Goal: Task Accomplishment & Management: Use online tool/utility

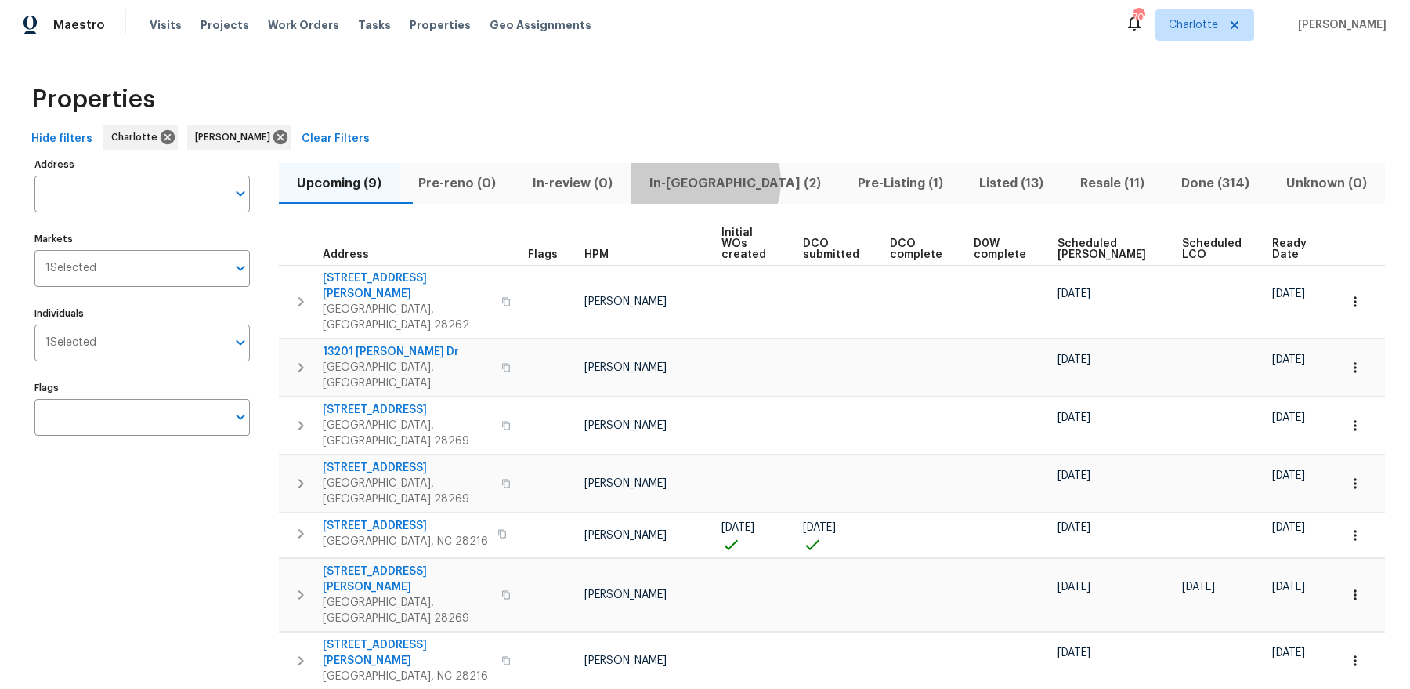
click at [739, 181] on span "In-[GEOGRAPHIC_DATA] (2)" at bounding box center [735, 183] width 190 height 22
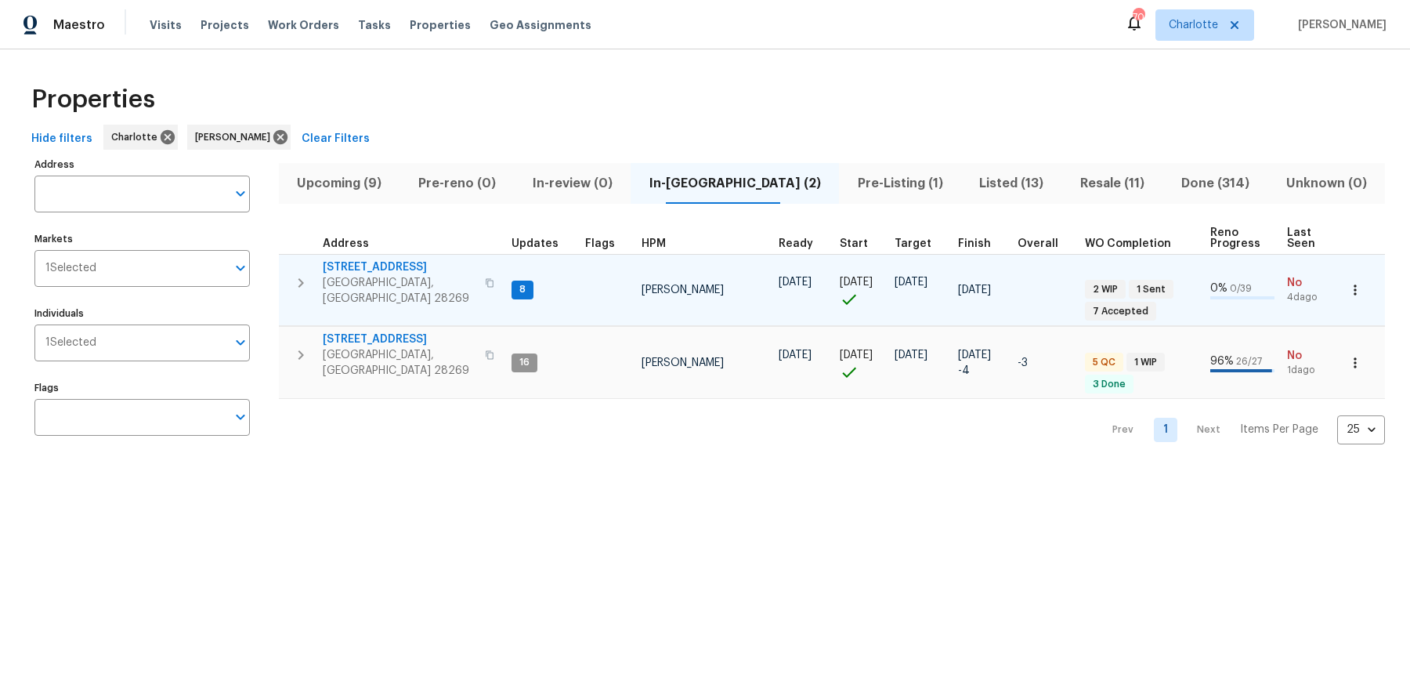
click at [374, 267] on span "[STREET_ADDRESS]" at bounding box center [399, 267] width 153 height 16
click at [292, 284] on button "button" at bounding box center [300, 282] width 31 height 47
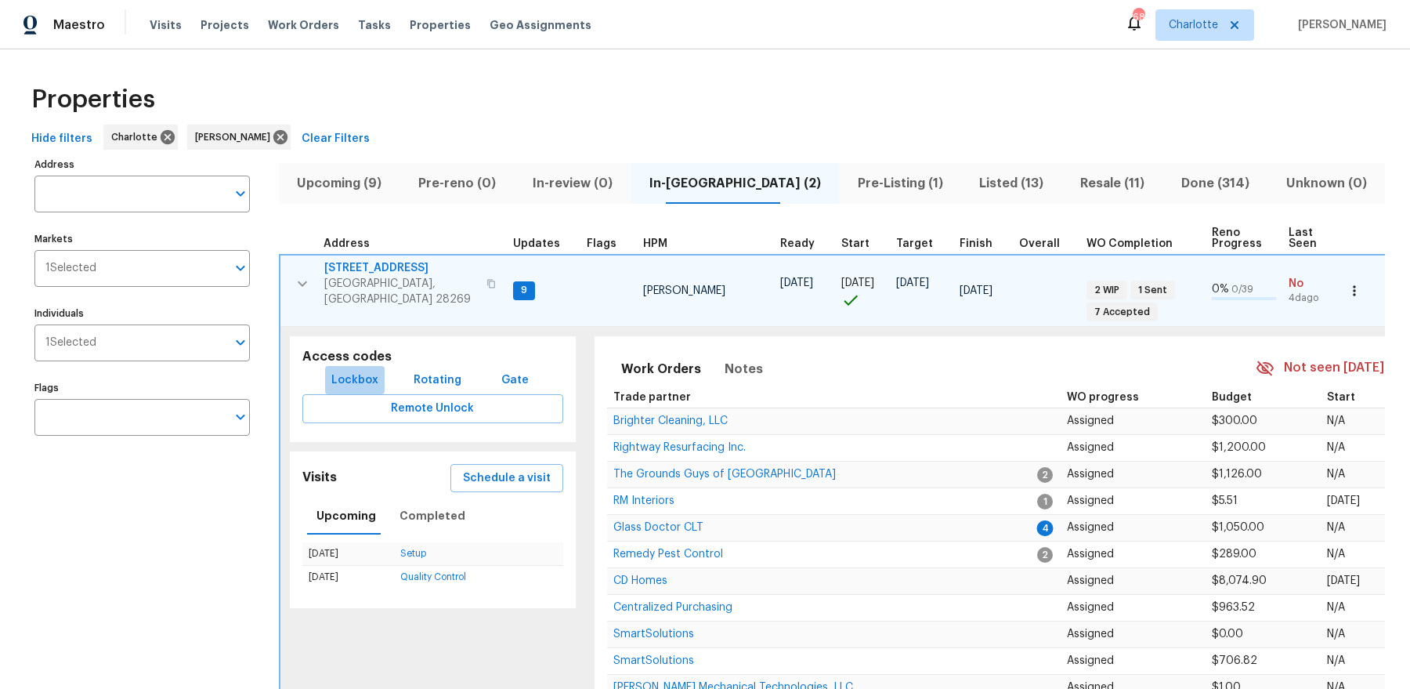
click at [367, 371] on span "Lockbox" at bounding box center [354, 381] width 47 height 20
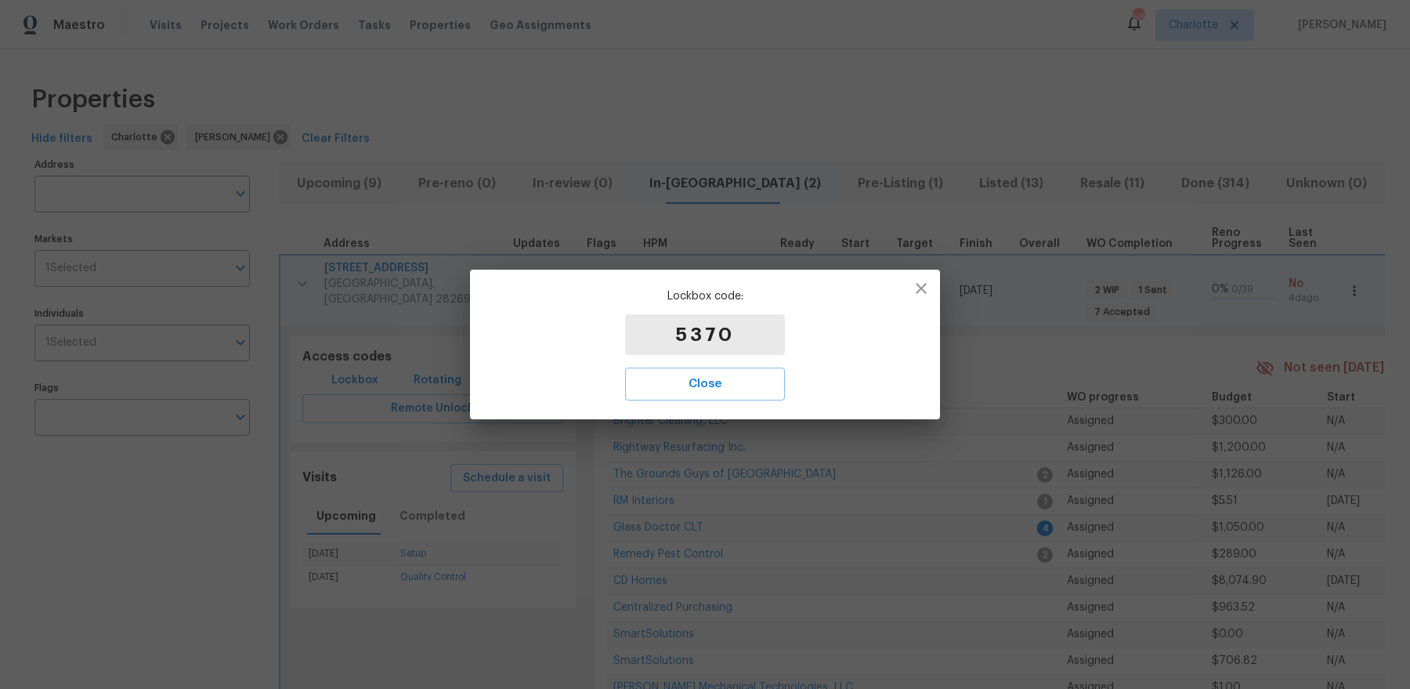
click at [721, 324] on p "5370" at bounding box center [705, 334] width 160 height 41
copy p "5370"
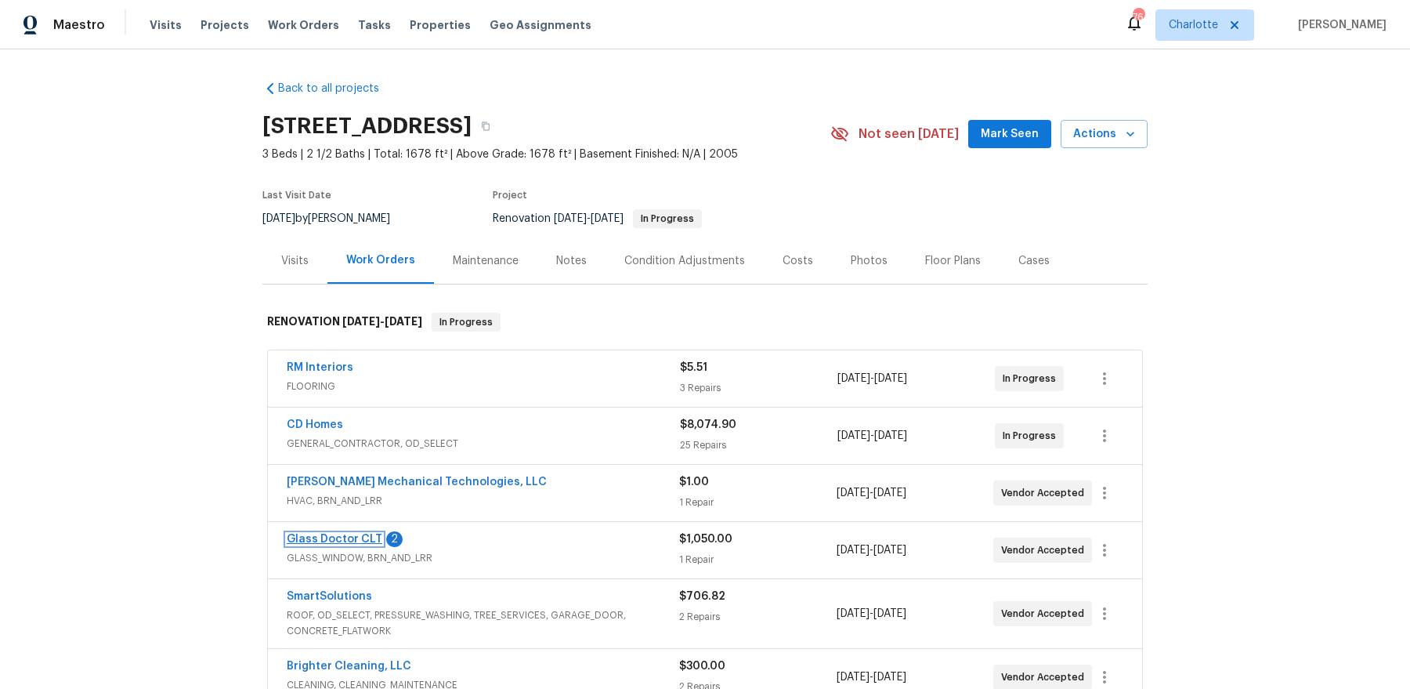
click at [348, 533] on link "Glass Doctor CLT" at bounding box center [335, 538] width 96 height 11
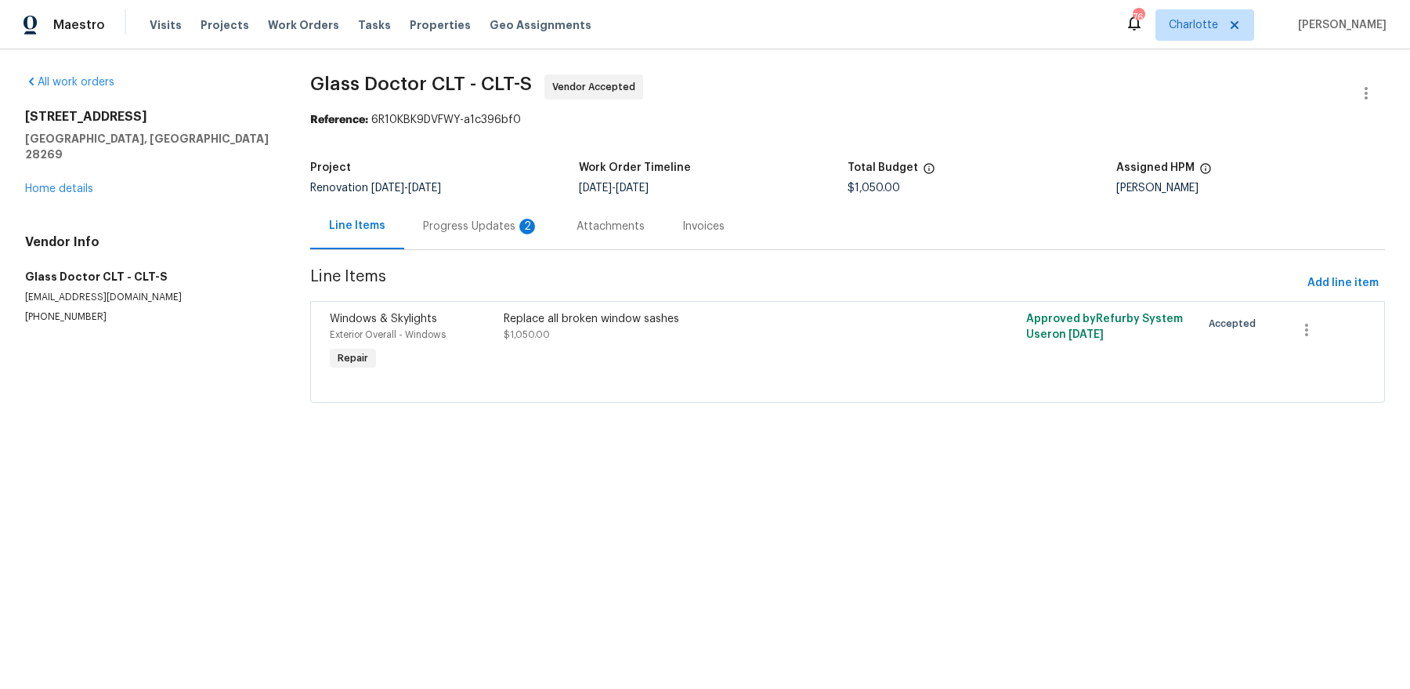
click at [435, 237] on div "Progress Updates 2" at bounding box center [481, 226] width 154 height 46
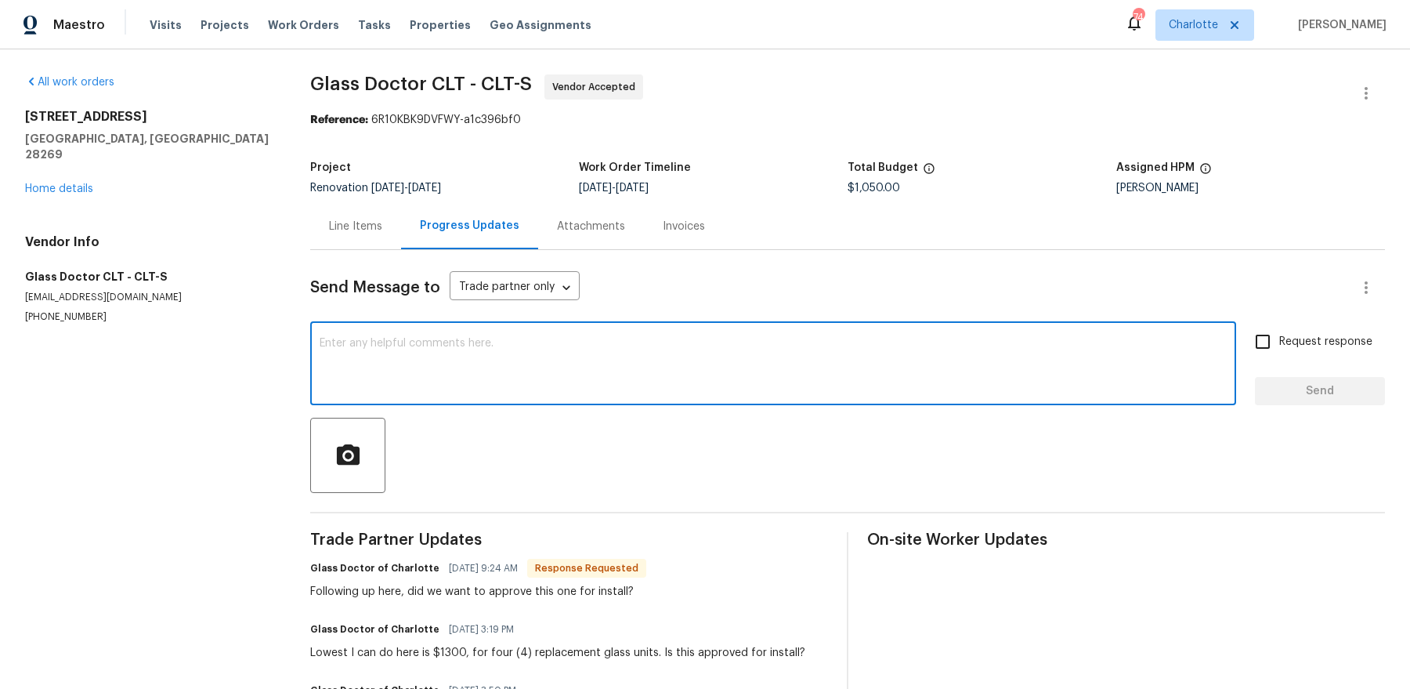
click at [475, 367] on textarea at bounding box center [773, 365] width 907 height 55
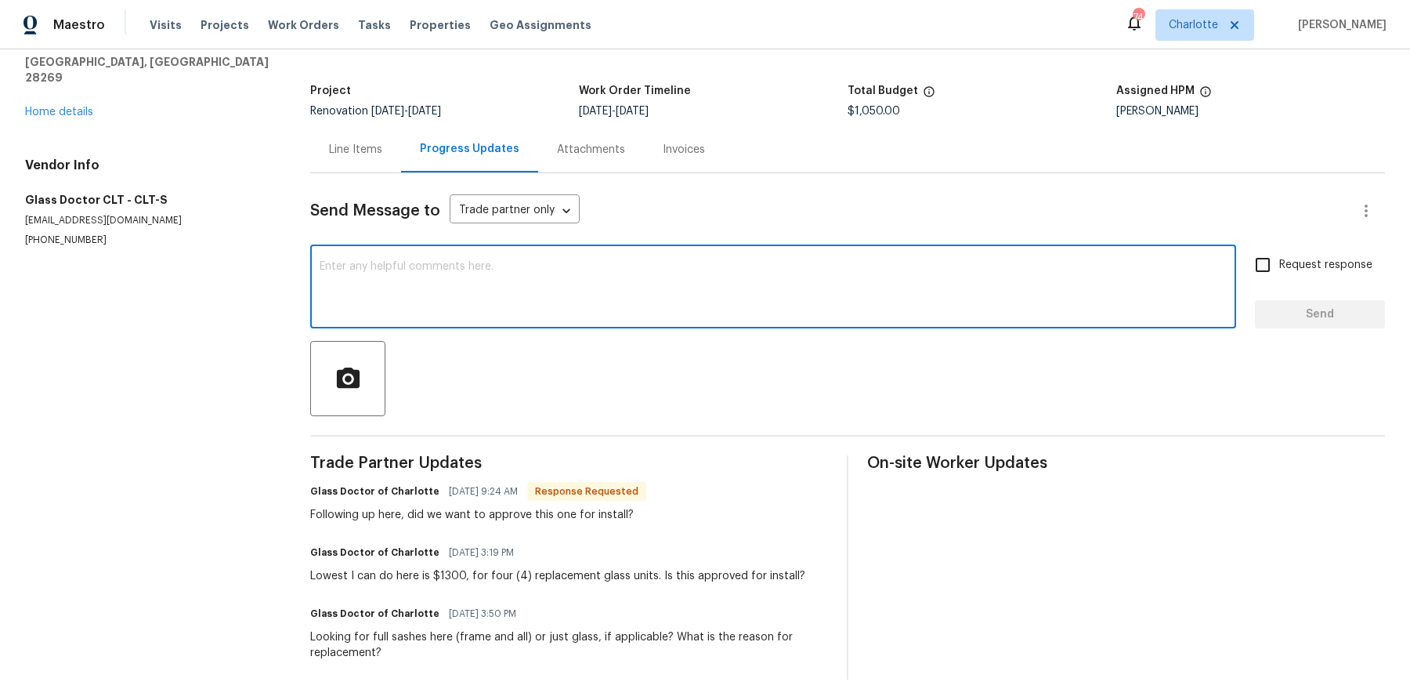
scroll to position [83, 0]
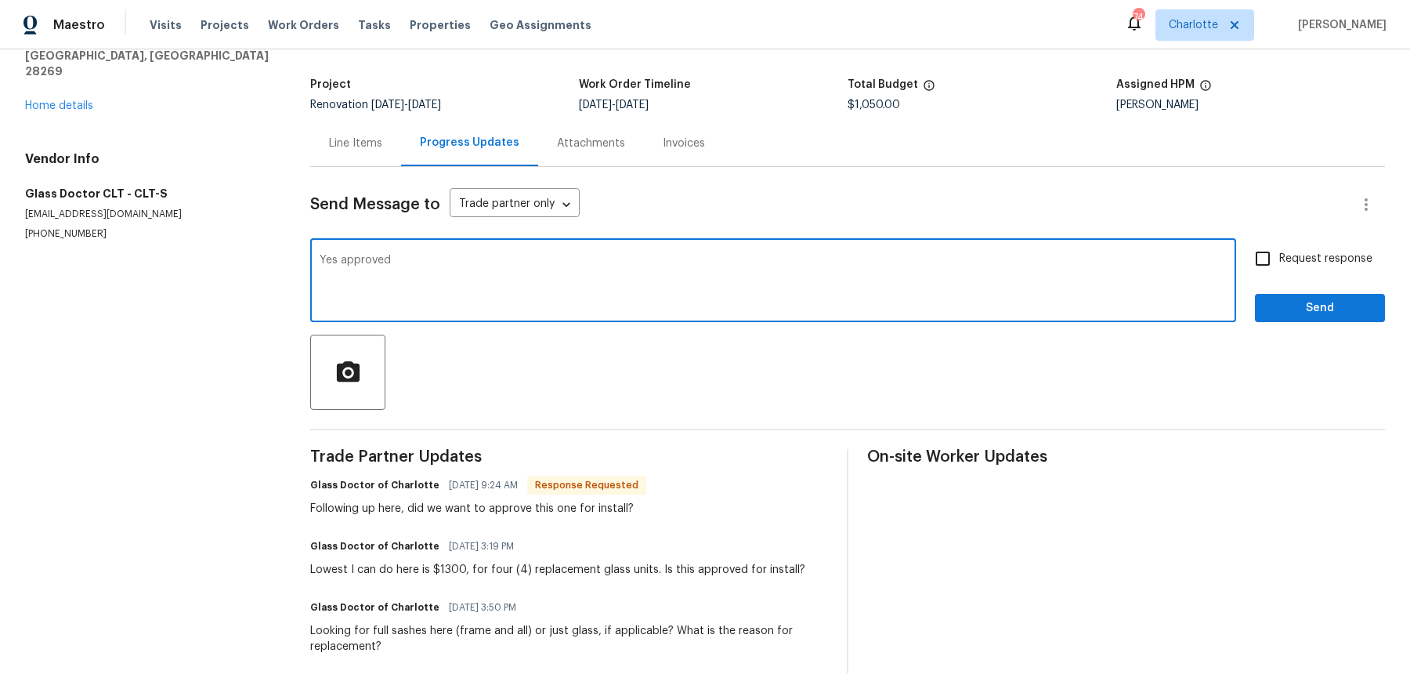
type textarea "Yes approved"
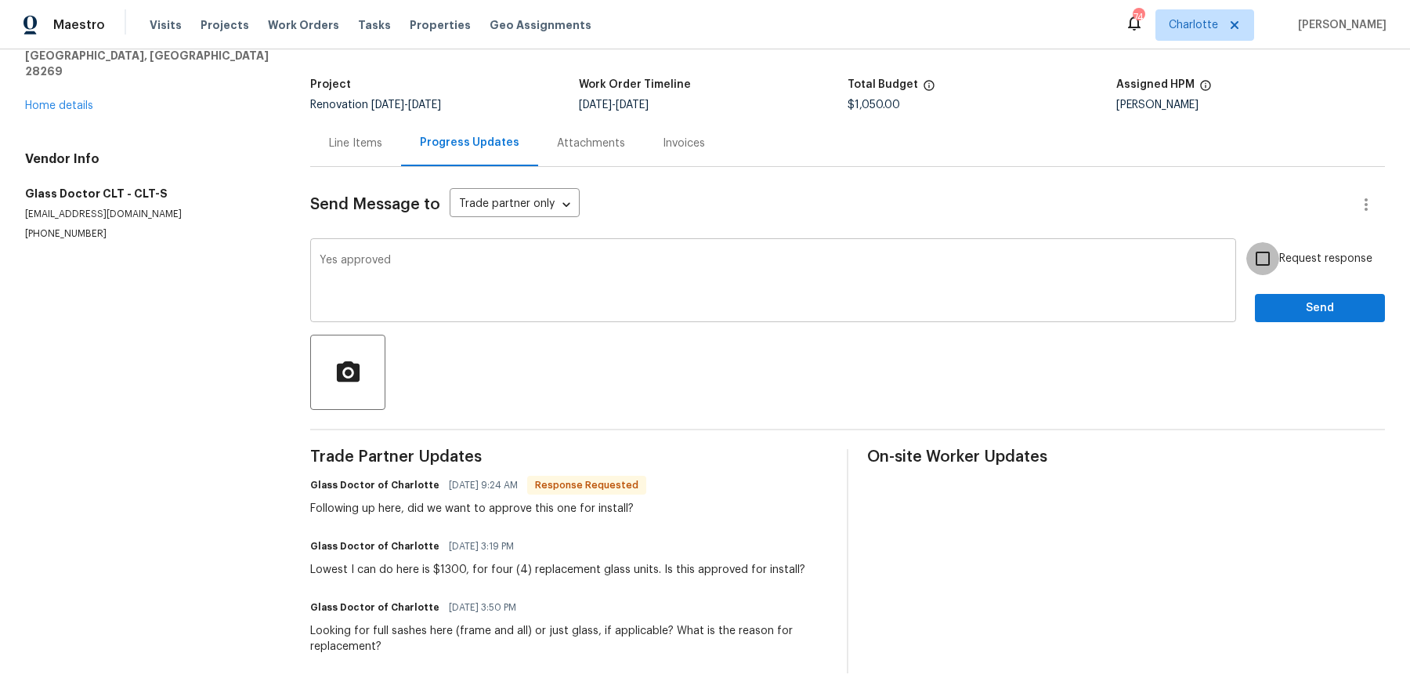
click at [1246, 242] on input "Request response" at bounding box center [1262, 258] width 33 height 33
checkbox input "true"
click at [1255, 294] on button "Send" at bounding box center [1320, 308] width 130 height 29
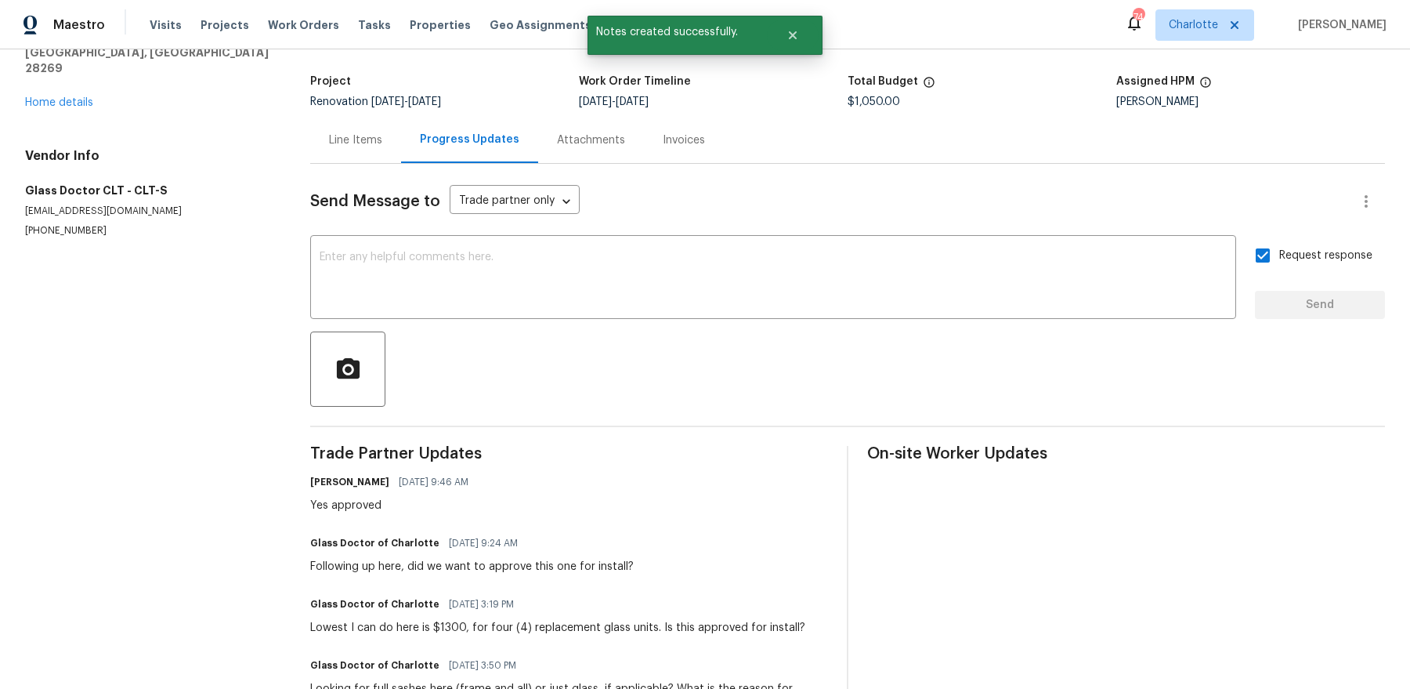
scroll to position [110, 0]
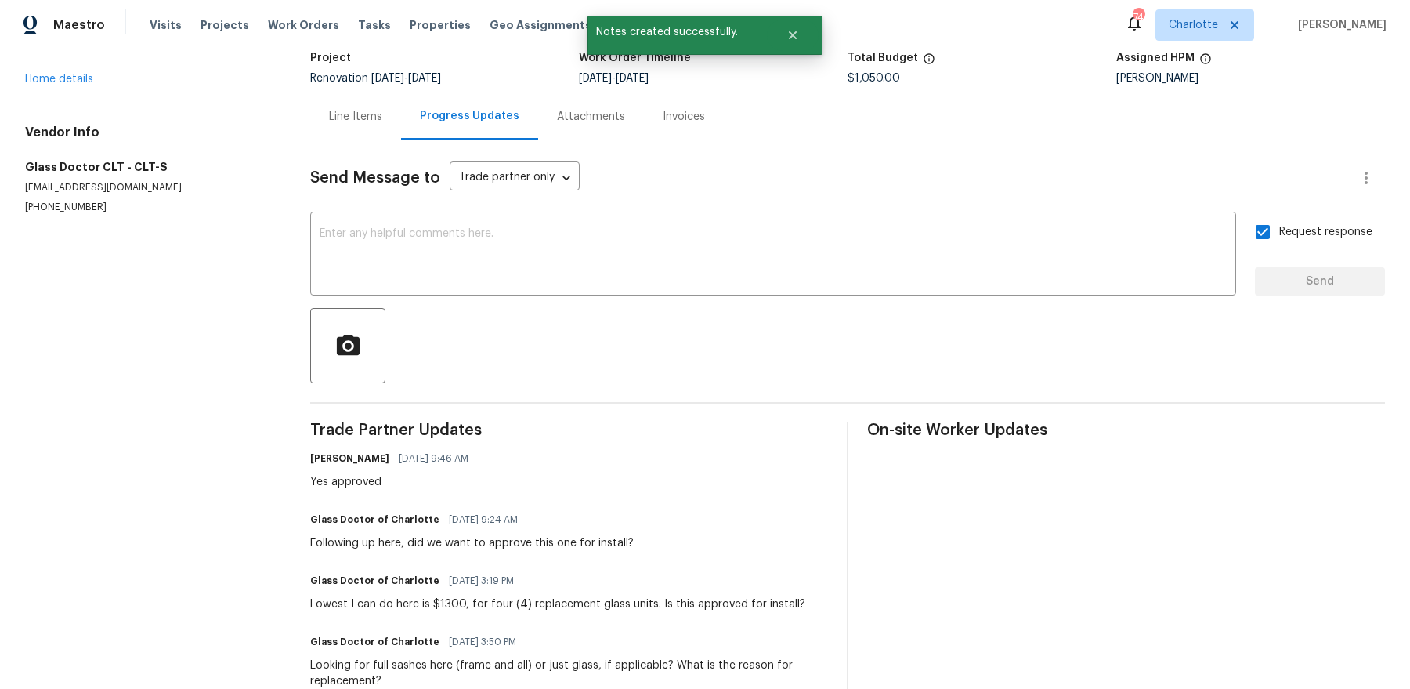
click at [344, 130] on div "Line Items" at bounding box center [355, 116] width 91 height 46
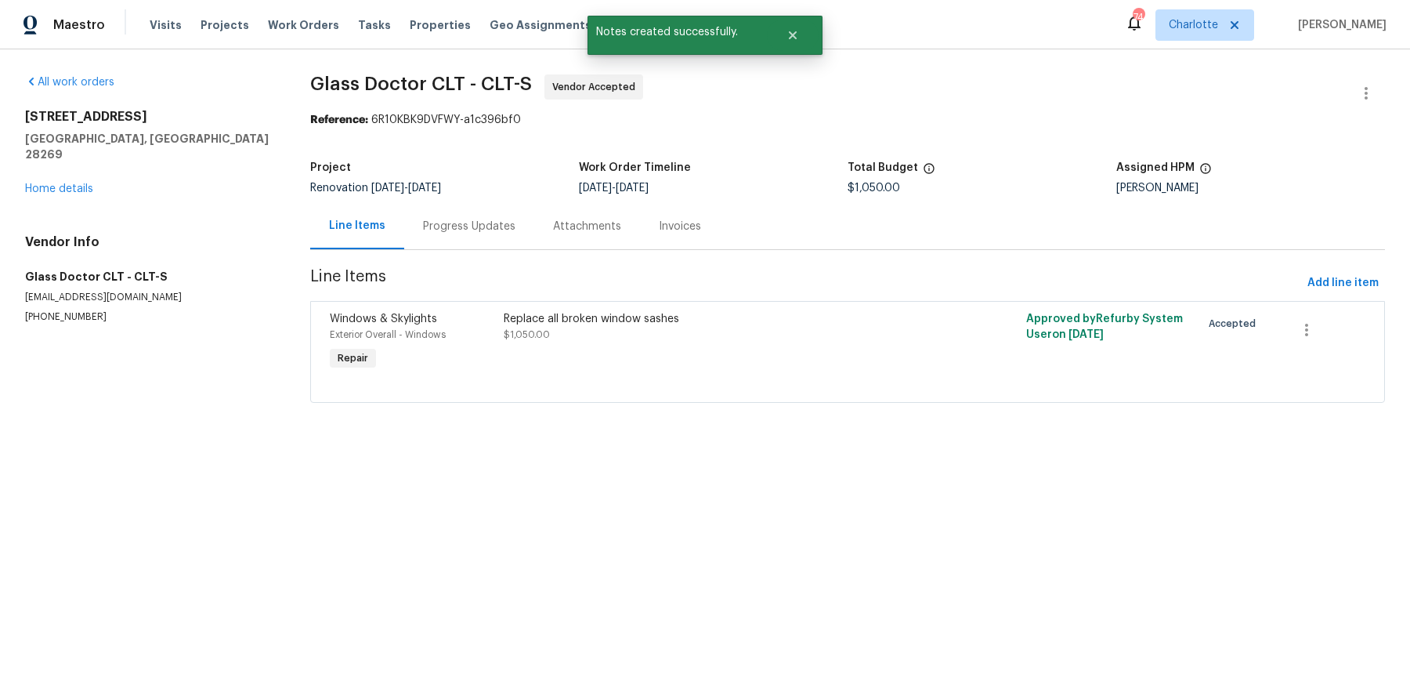
click at [508, 320] on div "Replace all broken window sashes" at bounding box center [717, 319] width 426 height 16
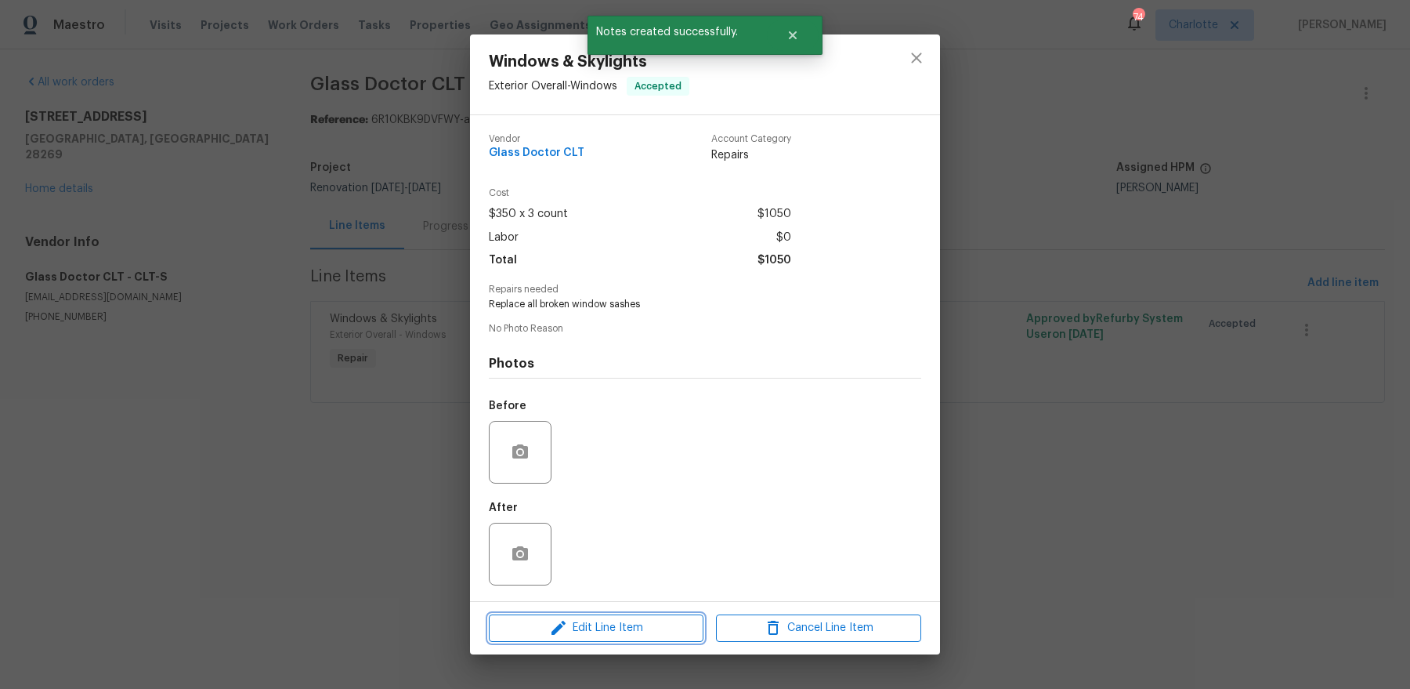
click at [570, 628] on span "Edit Line Item" at bounding box center [595, 628] width 205 height 20
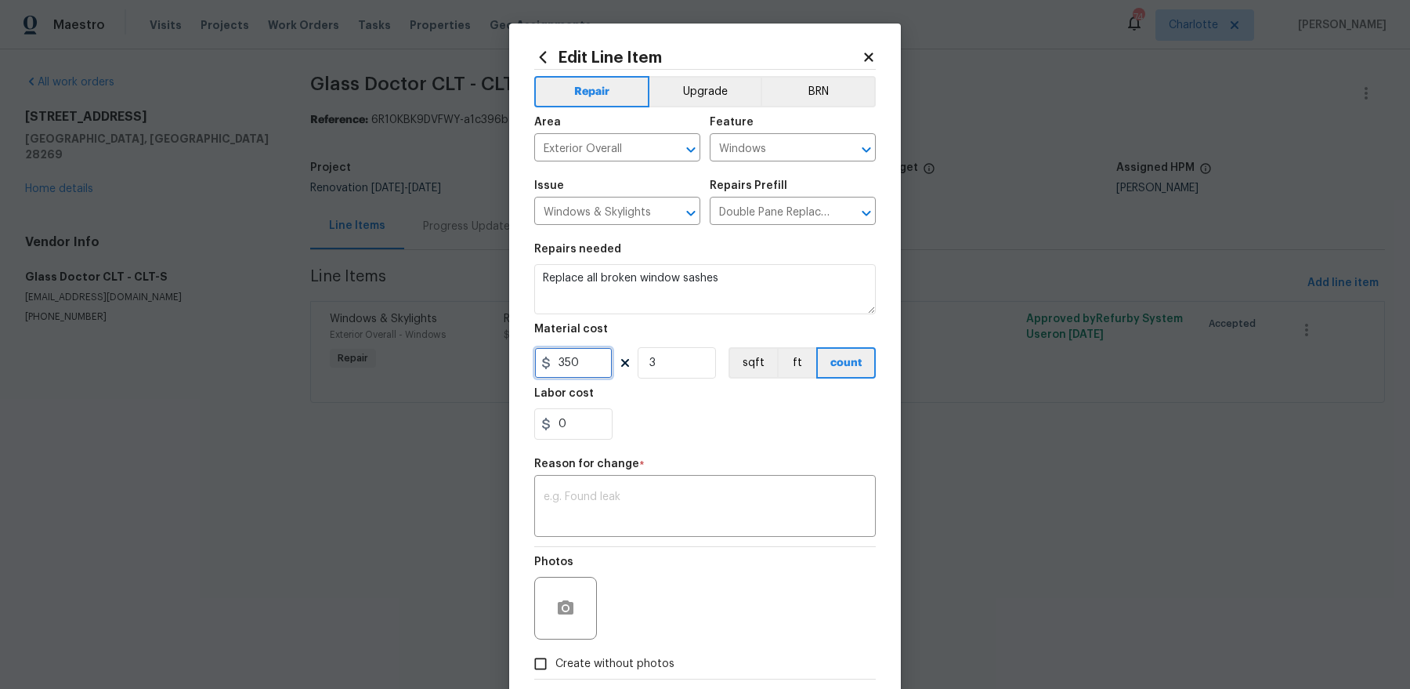
click at [581, 366] on input "350" at bounding box center [573, 362] width 78 height 31
click at [581, 366] on input "1" at bounding box center [573, 362] width 78 height 31
type input "1300"
type input "1"
click at [645, 507] on textarea at bounding box center [705, 507] width 323 height 33
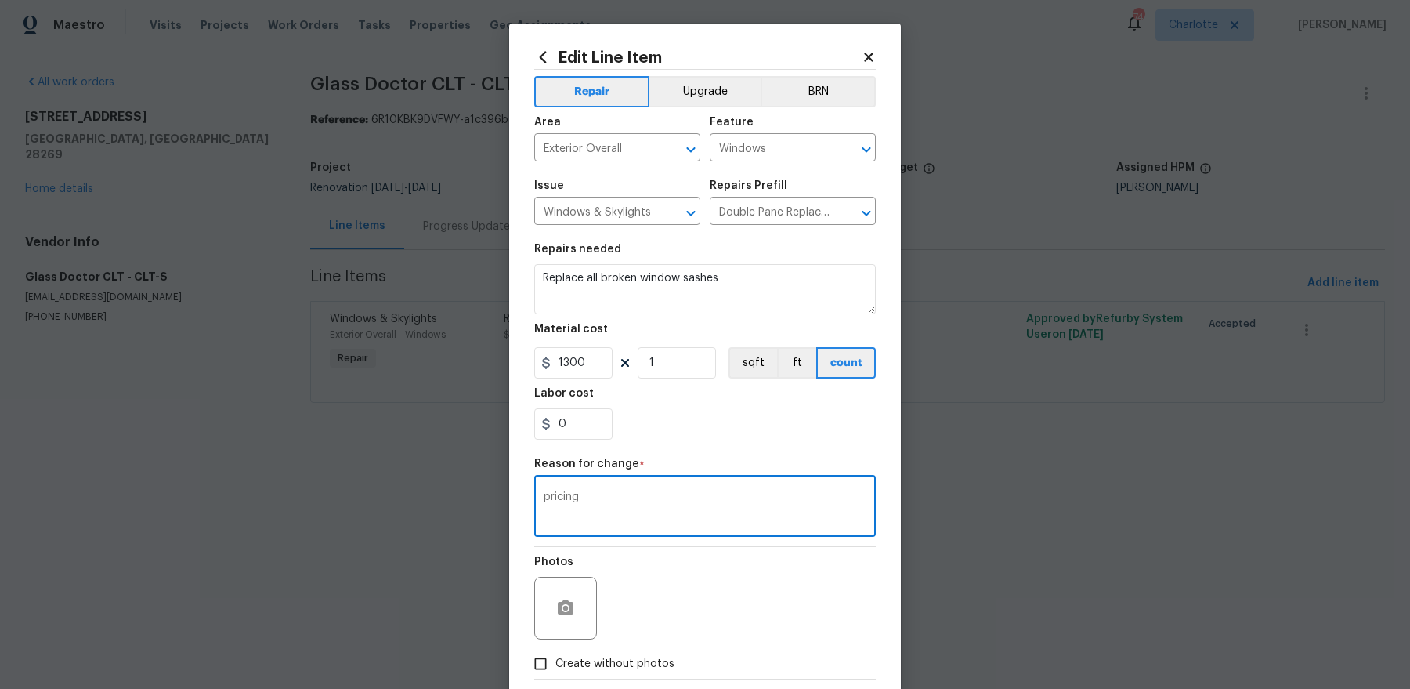
scroll to position [81, 0]
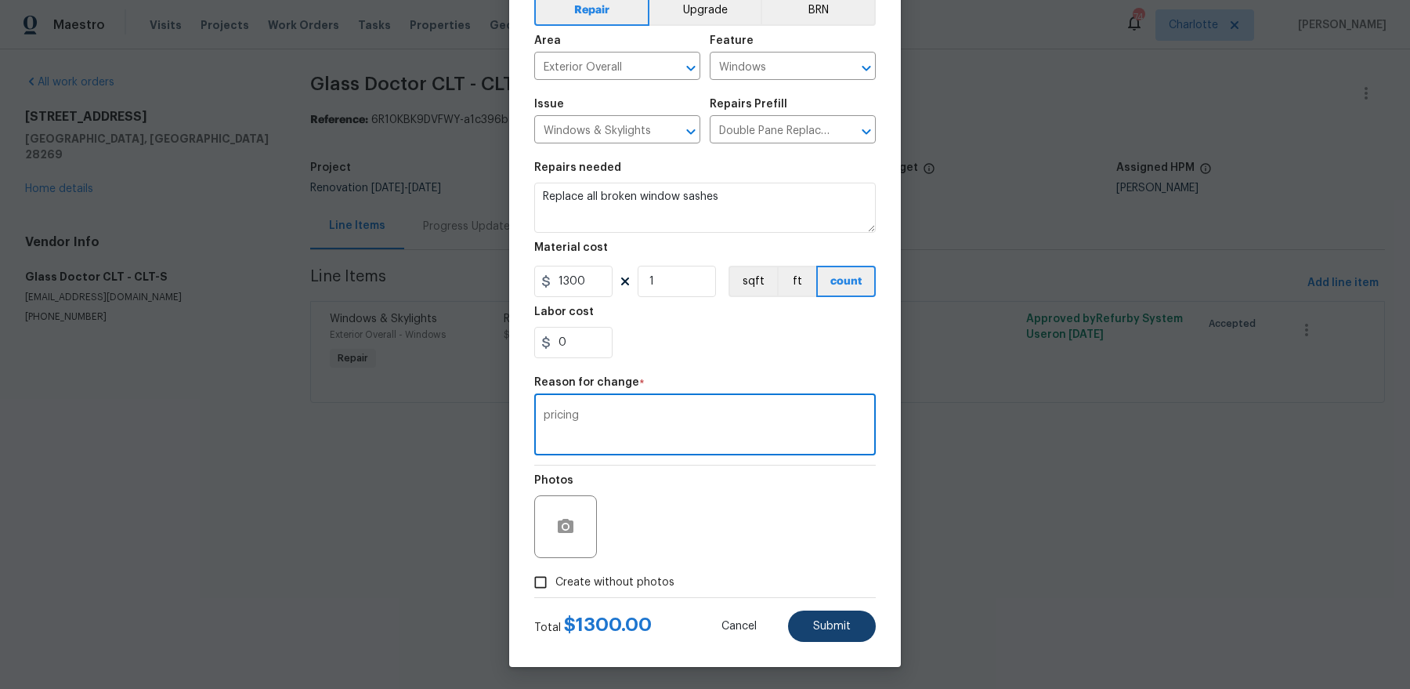
type textarea "pricing"
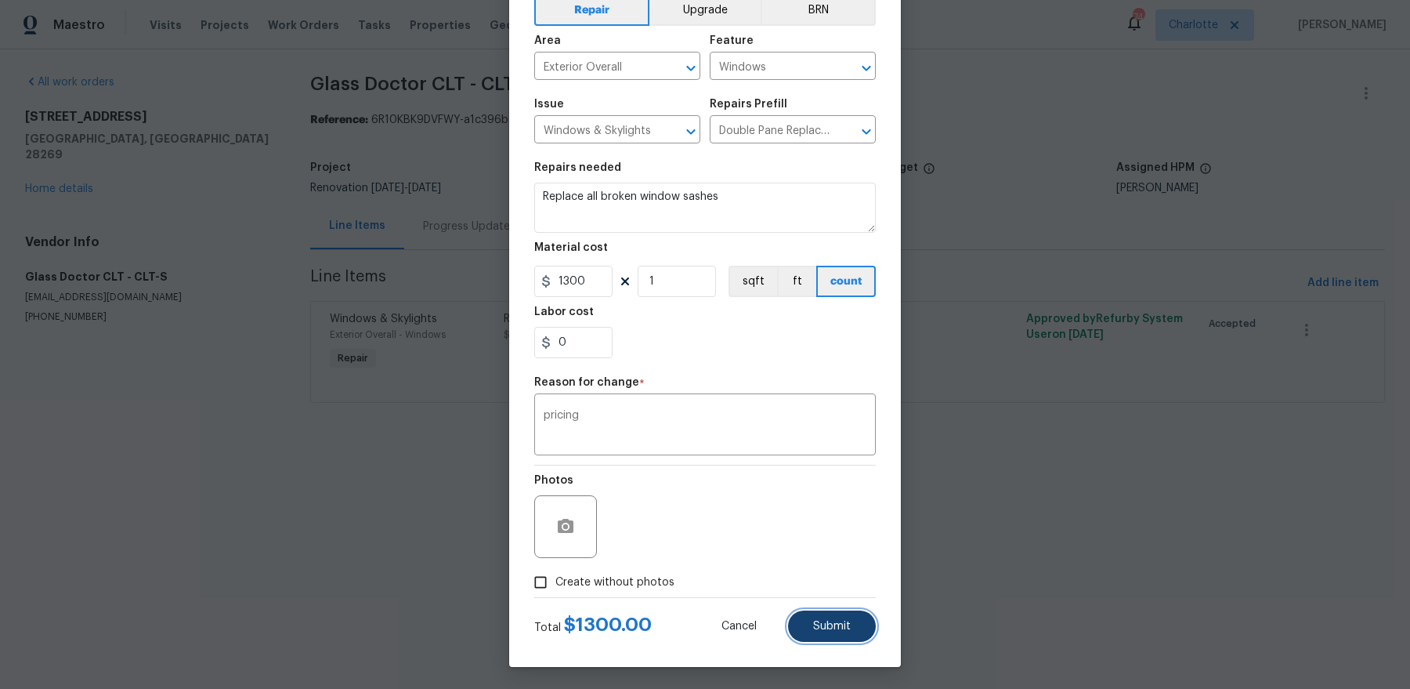
click at [821, 625] on span "Submit" at bounding box center [832, 626] width 38 height 12
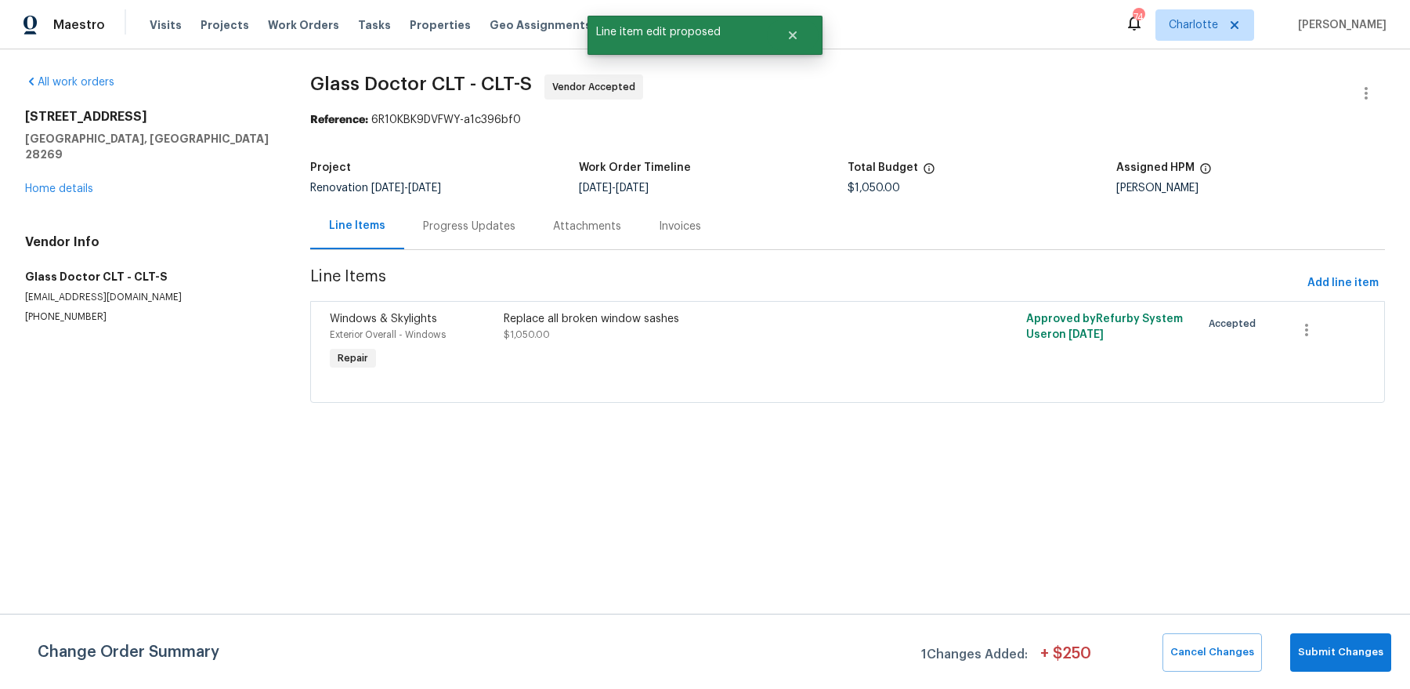
scroll to position [0, 0]
click at [1356, 649] on span "Submit Changes" at bounding box center [1340, 652] width 85 height 18
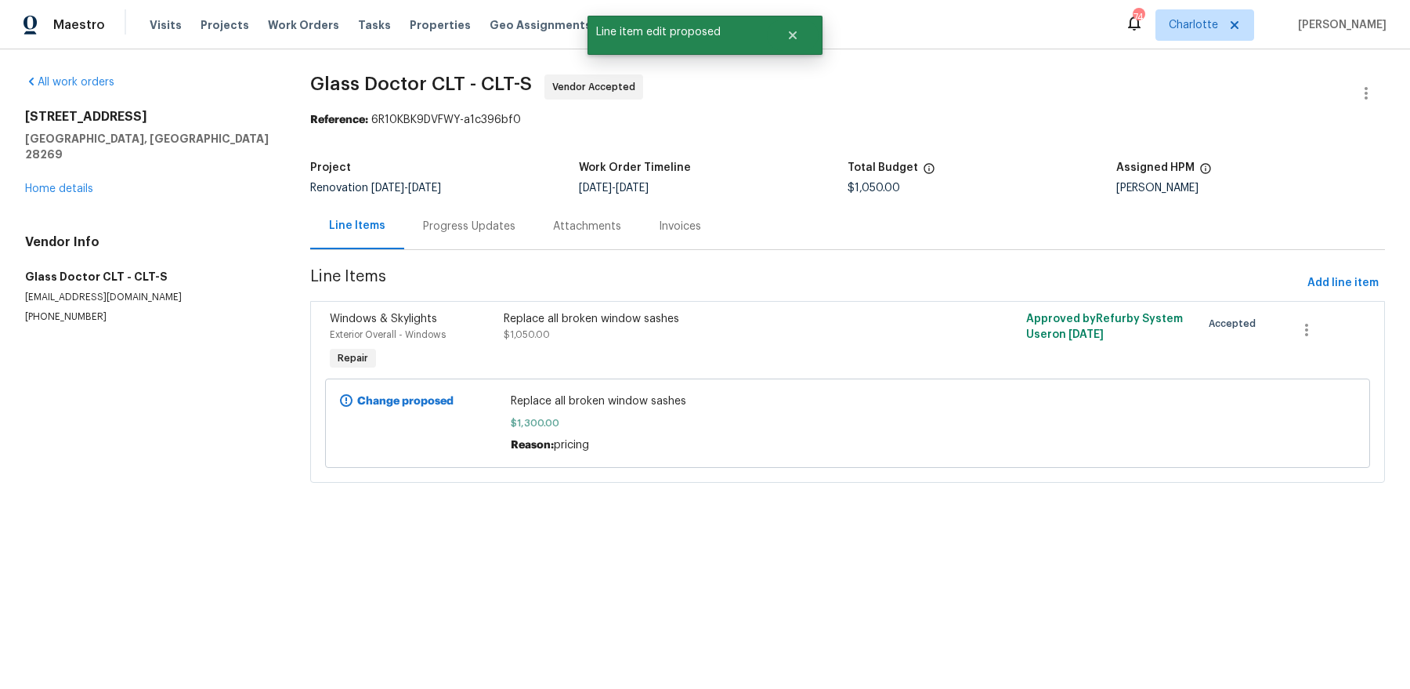
click at [46, 165] on div "2220 Brandybuck Ln Charlotte, NC 28269 Home details" at bounding box center [149, 153] width 248 height 88
click at [46, 183] on link "Home details" at bounding box center [59, 188] width 68 height 11
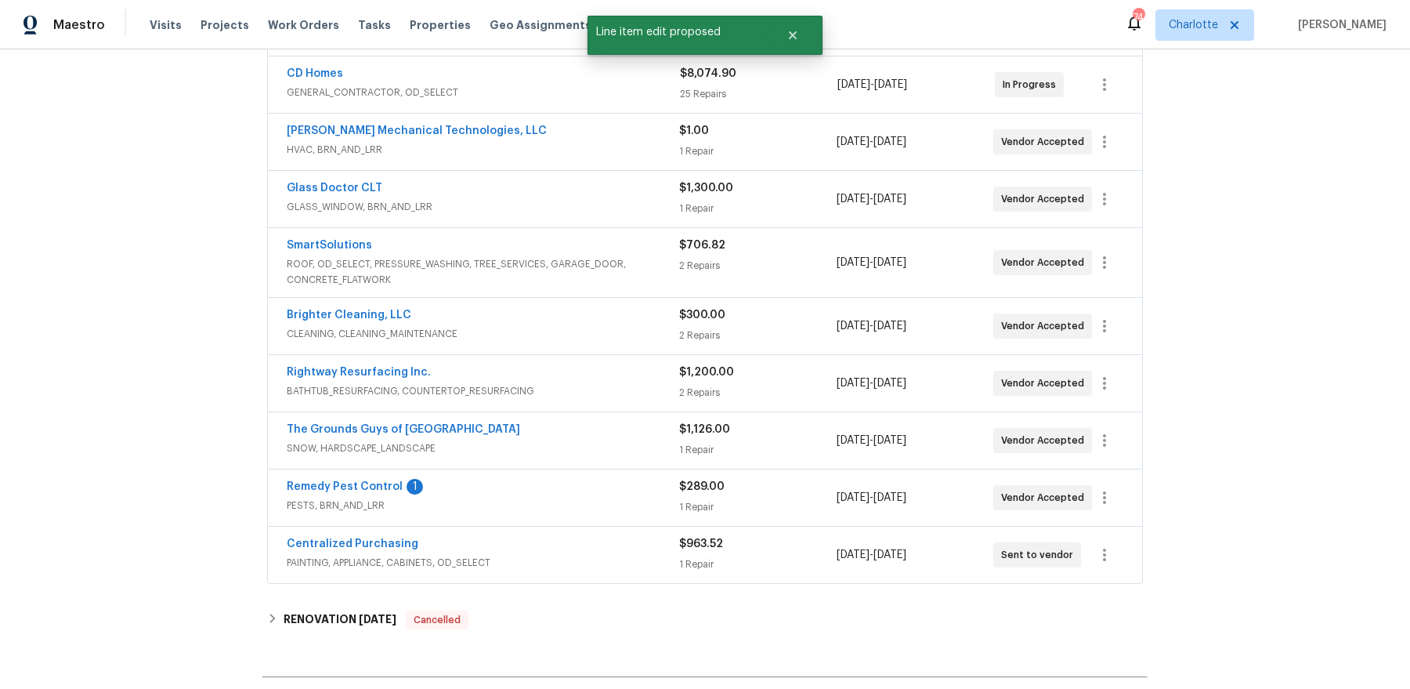
scroll to position [411, 0]
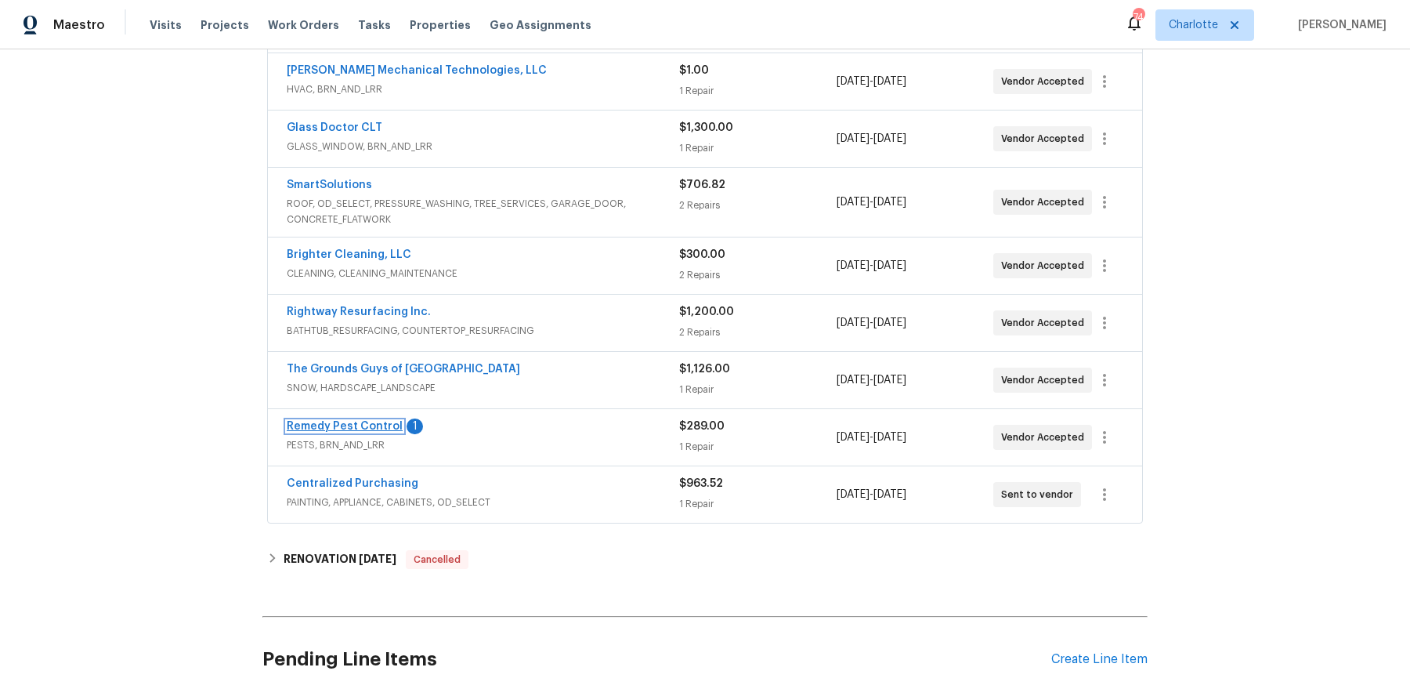
click at [343, 422] on link "Remedy Pest Control" at bounding box center [345, 426] width 116 height 11
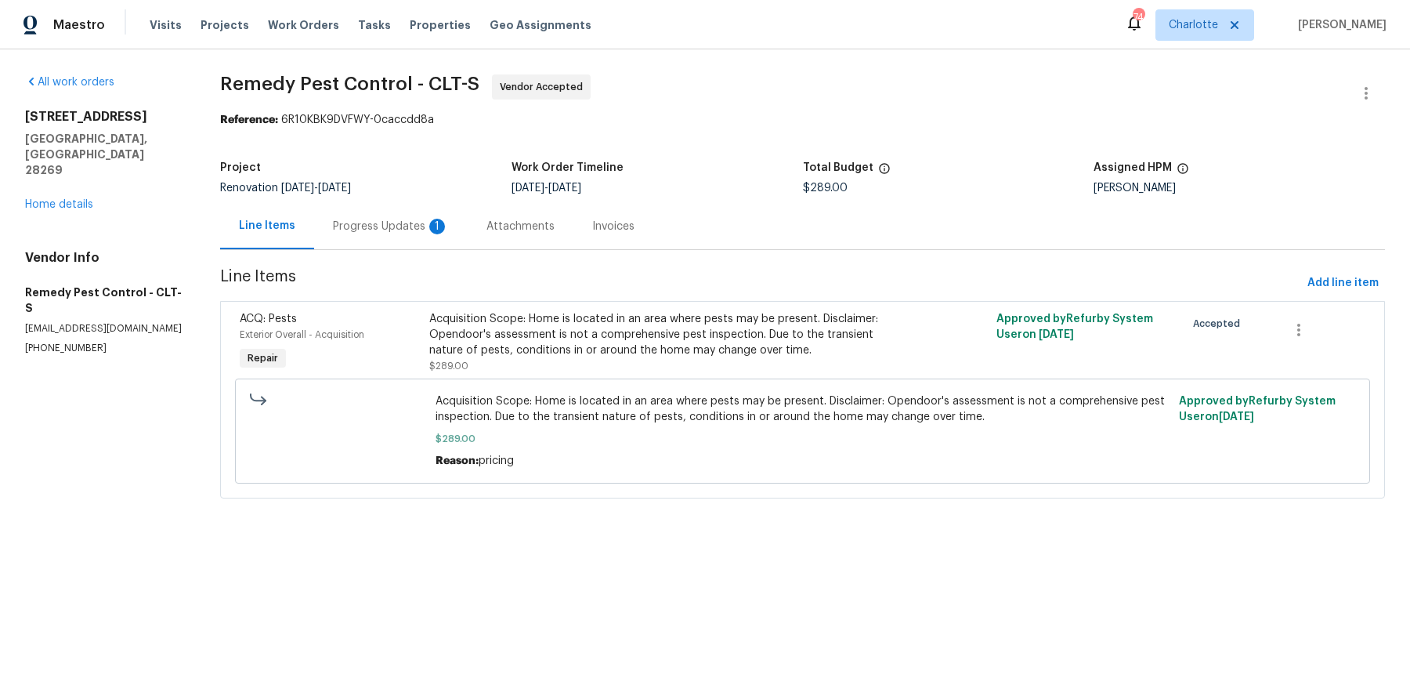
click at [381, 235] on div "Progress Updates 1" at bounding box center [391, 226] width 154 height 46
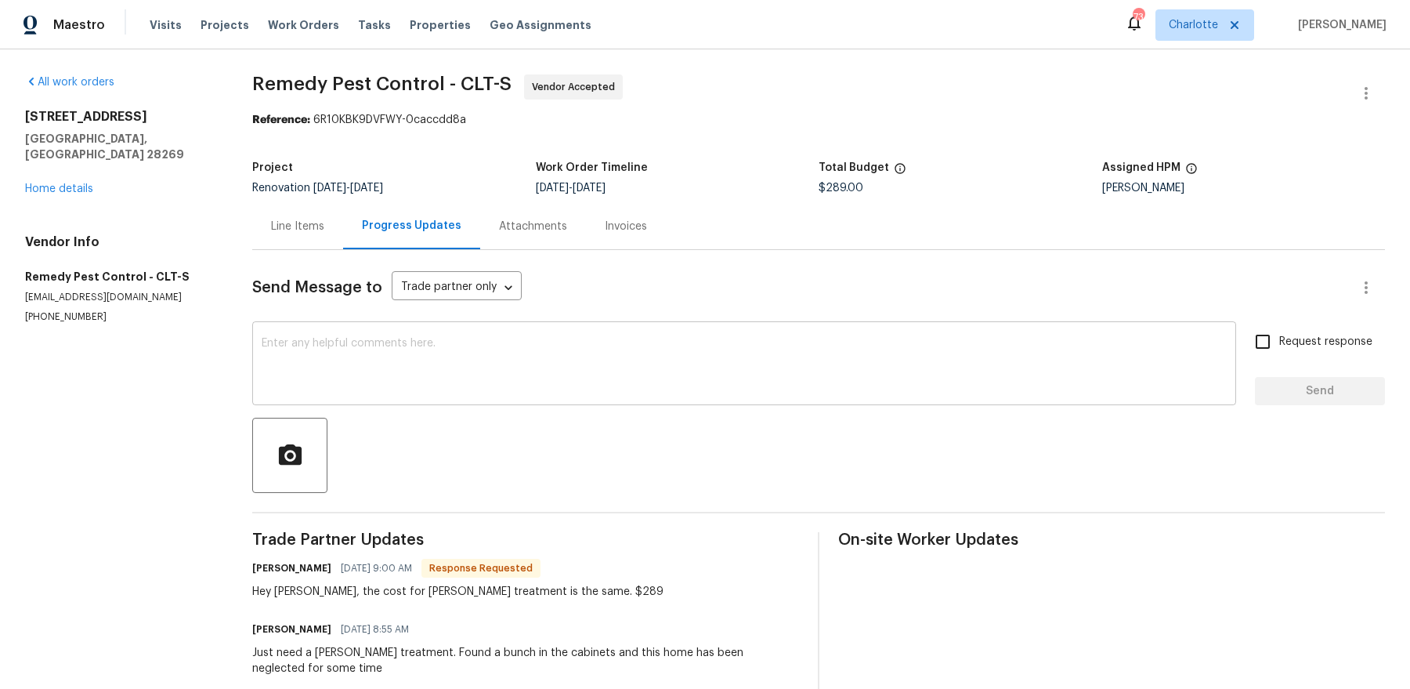
click at [397, 392] on div "x ​" at bounding box center [744, 365] width 984 height 80
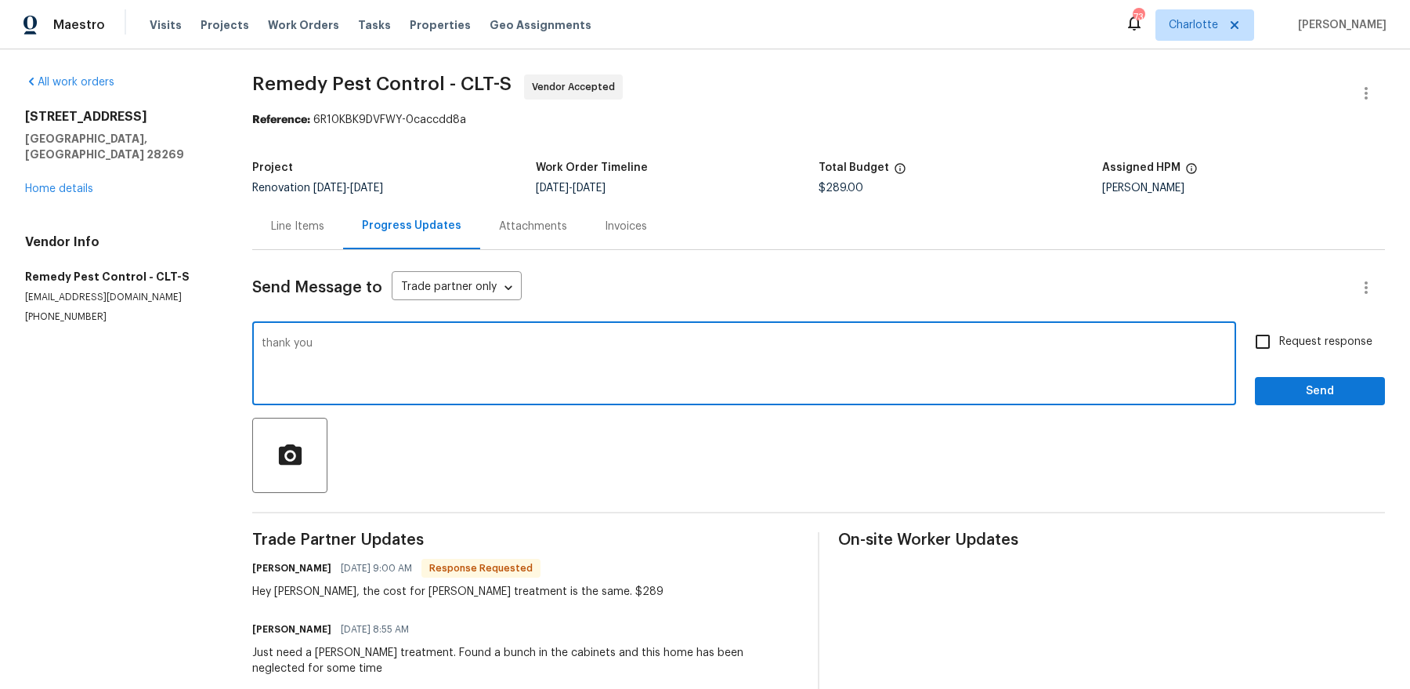
type textarea "thank you"
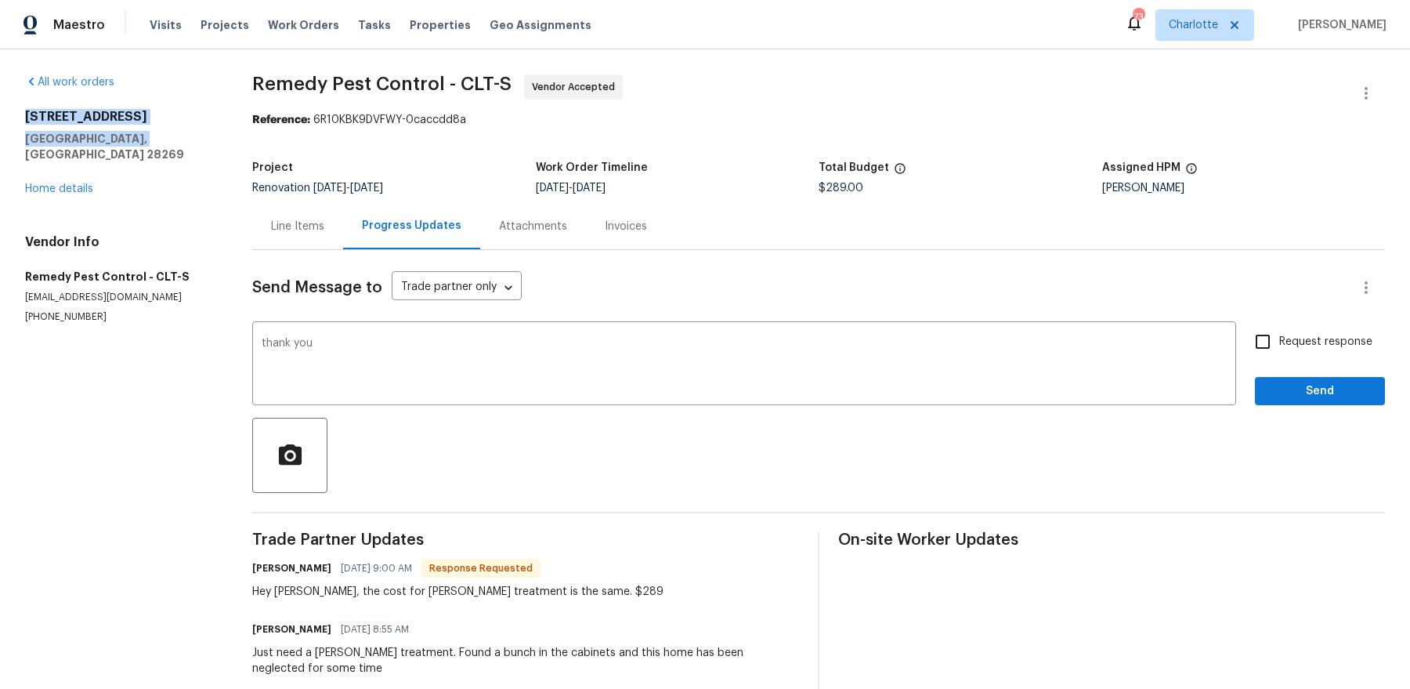
drag, startPoint x: 149, startPoint y: 140, endPoint x: 0, endPoint y: 117, distance: 150.7
click at [0, 117] on div "All work orders 2220 Brandybuck Ln Charlotte, NC 28269 Home details Vendor Info…" at bounding box center [705, 430] width 1410 height 763
copy div "2220 Brandybuck Ln Charlotte, NC 28269"
click at [76, 183] on link "Home details" at bounding box center [59, 188] width 68 height 11
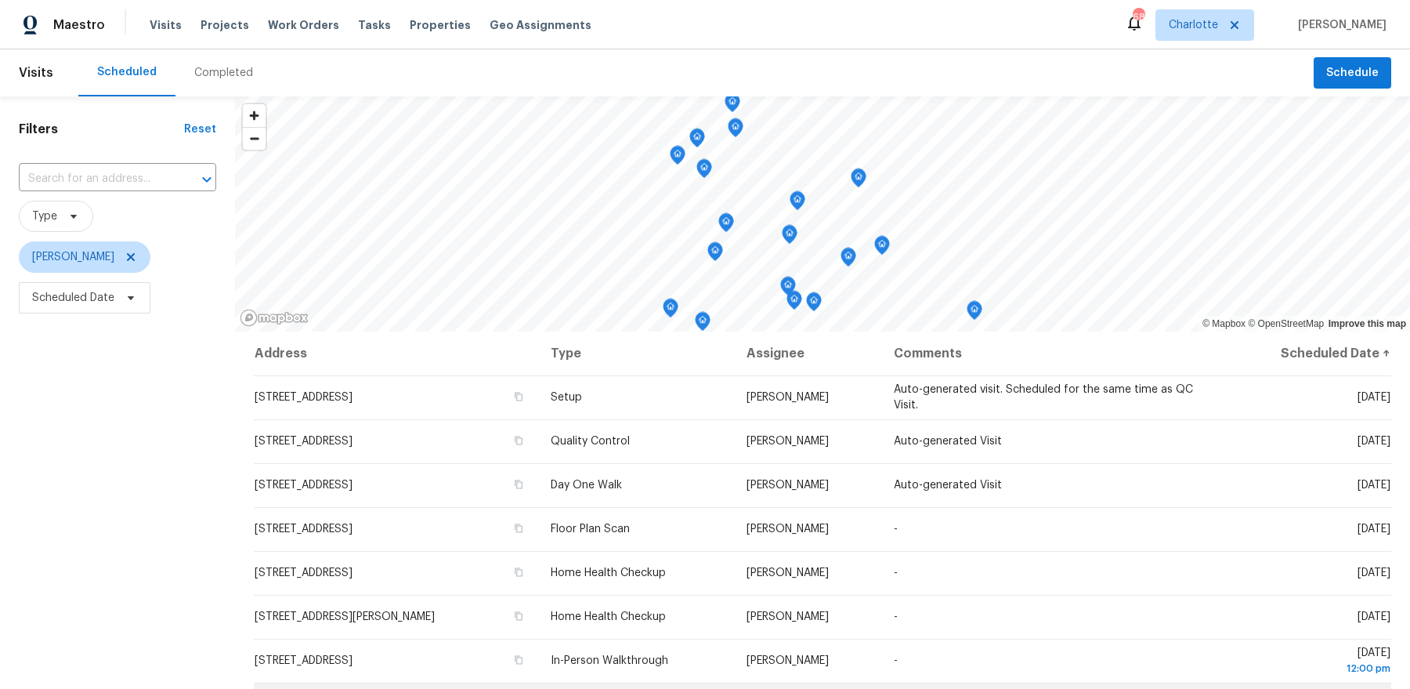
scroll to position [37, 0]
